Goal: Check status: Check status

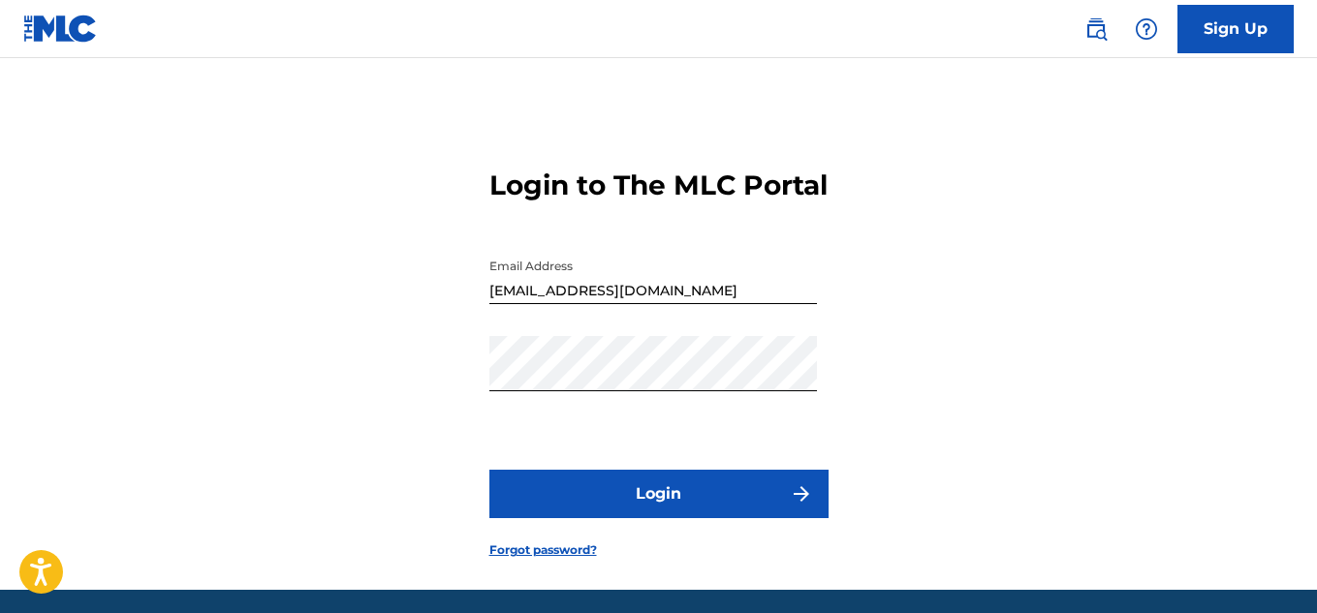
click at [622, 518] on button "Login" at bounding box center [658, 494] width 339 height 48
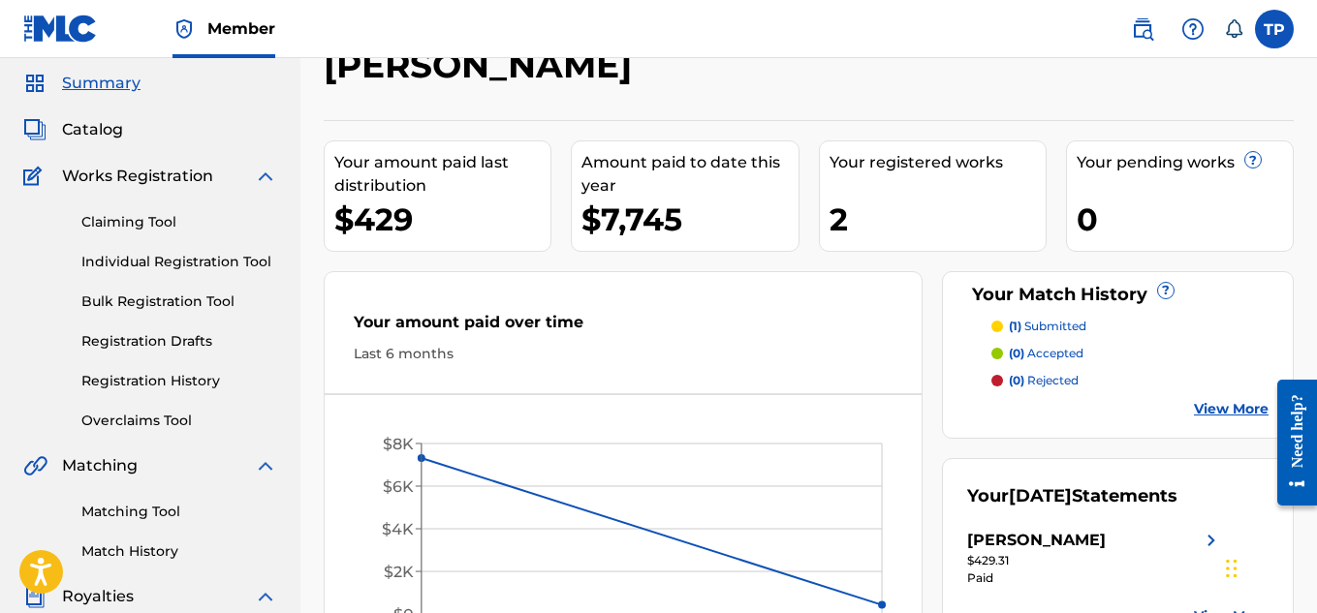
scroll to position [97, 0]
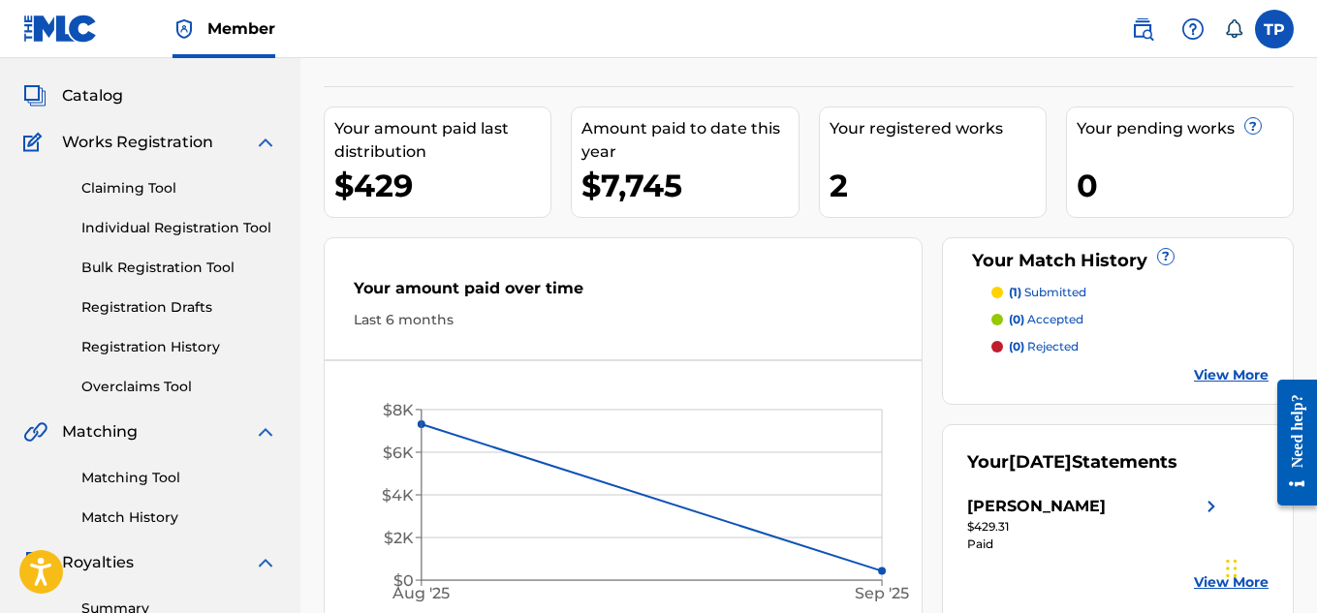
click at [171, 347] on link "Registration History" at bounding box center [179, 347] width 196 height 20
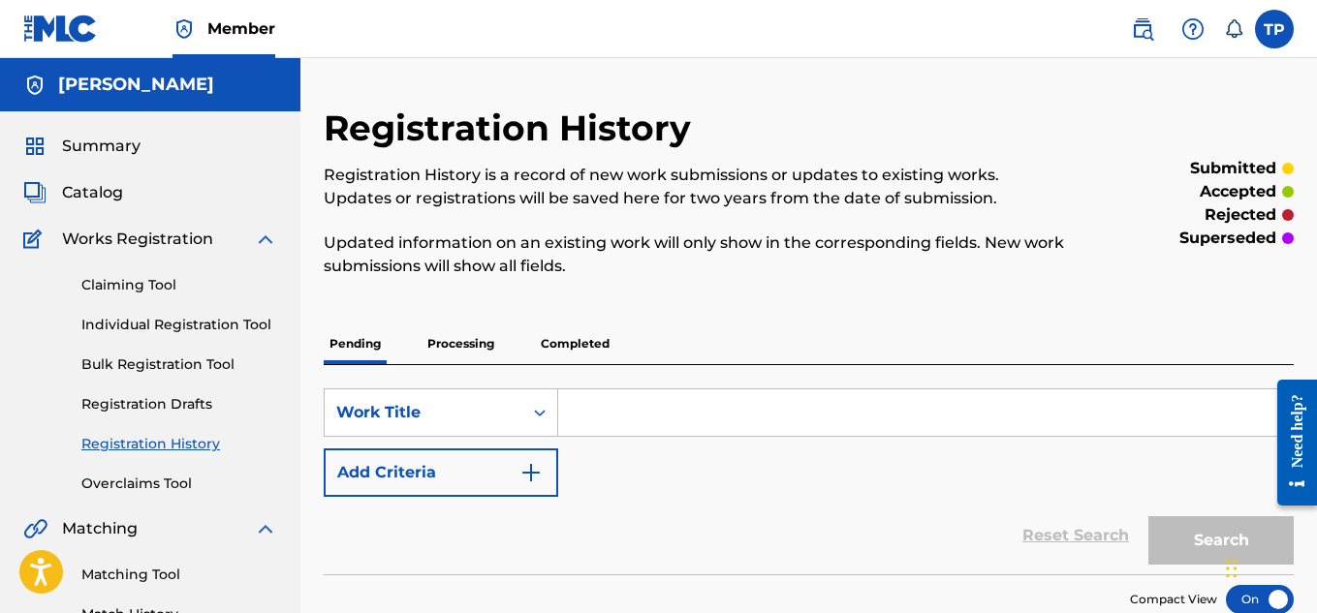
click at [561, 338] on p "Completed" at bounding box center [575, 344] width 80 height 41
